Goal: Task Accomplishment & Management: Manage account settings

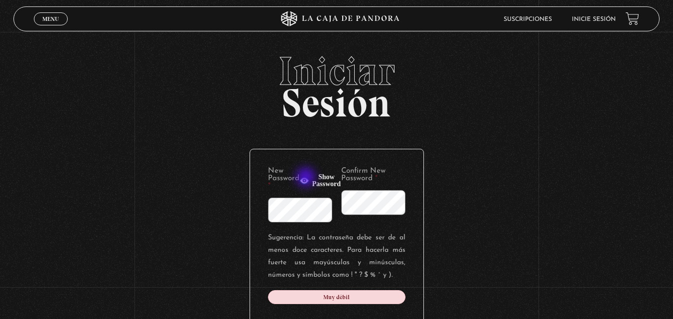
click at [307, 178] on icon "button" at bounding box center [303, 180] width 9 height 6
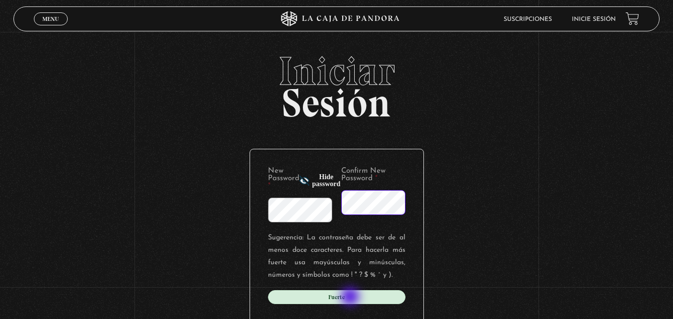
click at [351, 298] on div "Fuerte" at bounding box center [336, 297] width 137 height 14
click at [339, 296] on div "Fuerte" at bounding box center [336, 297] width 137 height 14
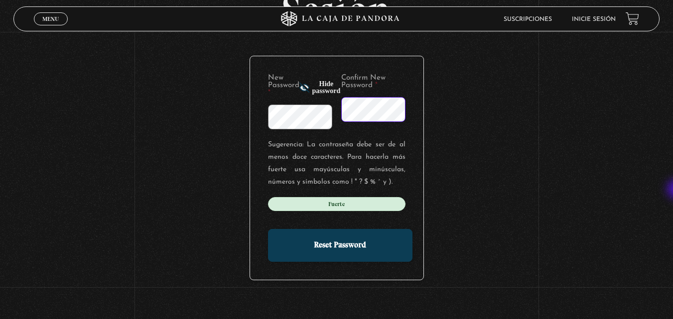
scroll to position [94, 0]
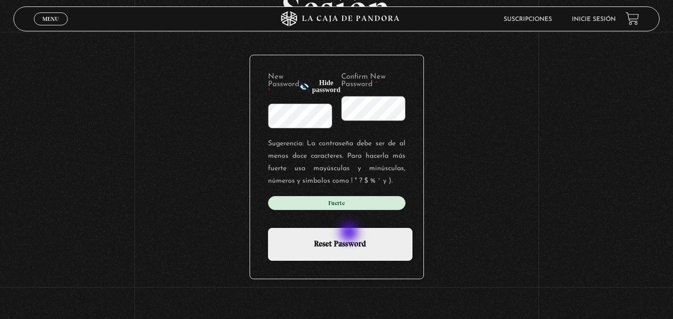
click at [350, 234] on input "Reset Password" at bounding box center [340, 244] width 144 height 33
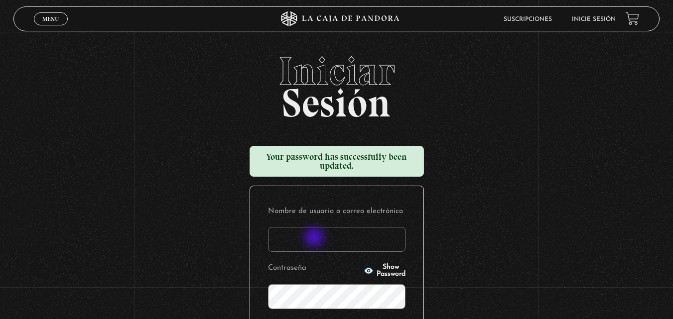
click at [315, 238] on input "Nombre de usuario o correo electrónico" at bounding box center [336, 239] width 137 height 25
click at [363, 269] on icon "button" at bounding box center [367, 271] width 9 height 6
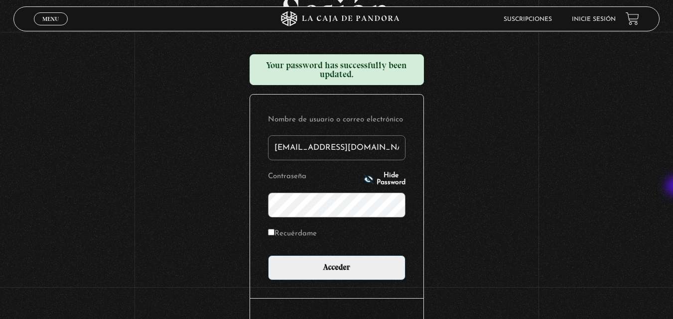
scroll to position [99, 0]
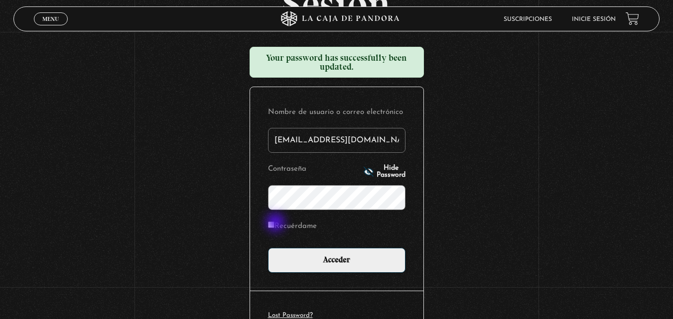
type input "orozcoalpizarmariela@gmail.com"
click at [274, 224] on input "Recuérdame" at bounding box center [271, 225] width 6 height 6
checkbox input "true"
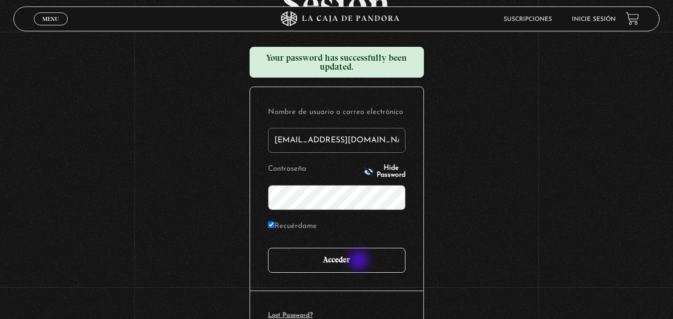
click at [359, 261] on input "Acceder" at bounding box center [336, 260] width 137 height 25
